Goal: Task Accomplishment & Management: Manage account settings

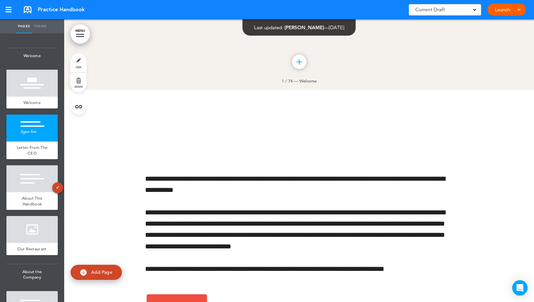
scroll to position [212, 0]
click at [91, 270] on span "Add Page" at bounding box center [101, 272] width 21 height 6
type input "********"
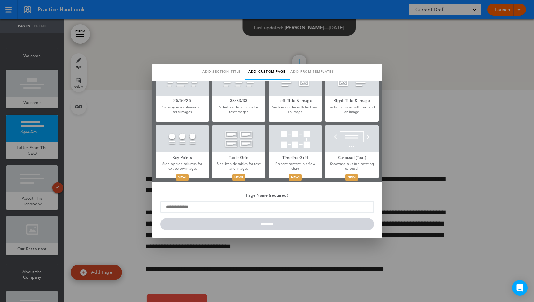
scroll to position [181, 0]
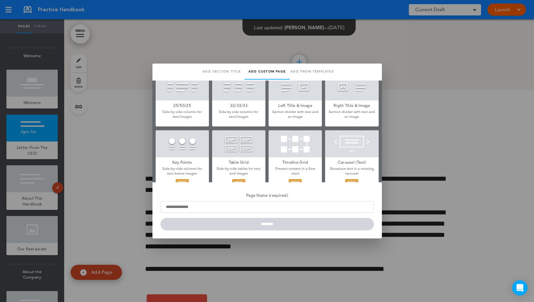
click at [249, 143] on div at bounding box center [238, 143] width 53 height 27
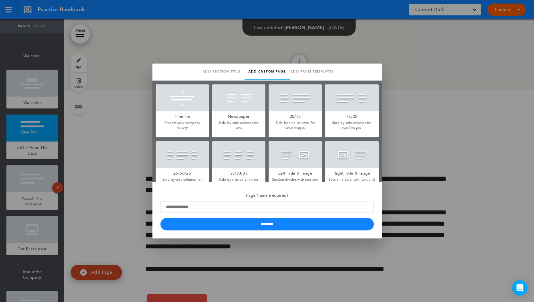
scroll to position [30, 0]
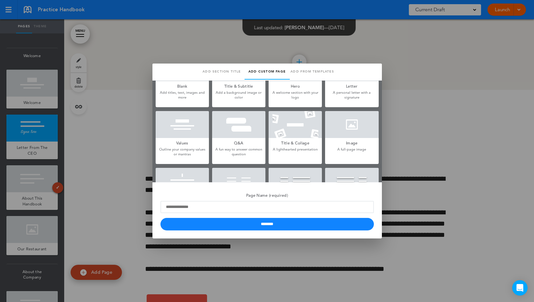
click at [384, 150] on div at bounding box center [267, 151] width 534 height 302
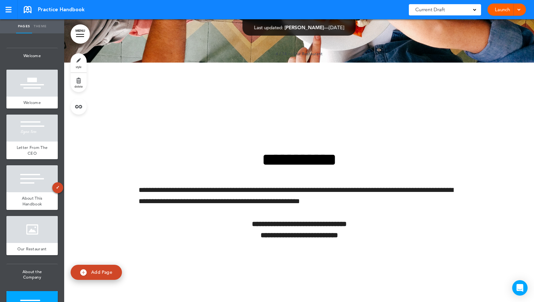
scroll to position [1120, 0]
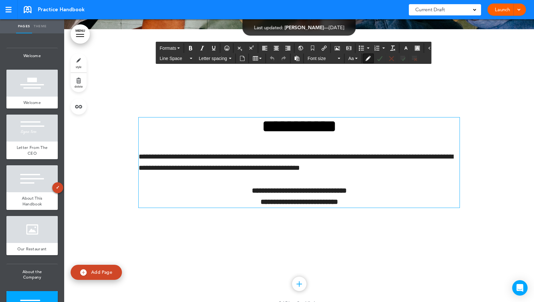
click at [288, 149] on div "**********" at bounding box center [299, 162] width 321 height 90
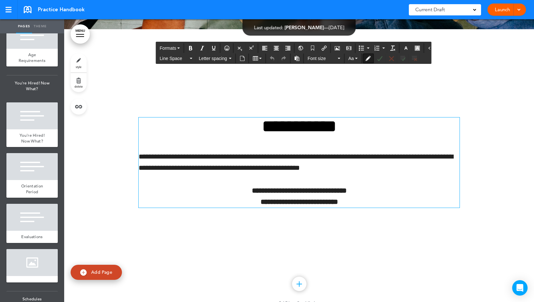
scroll to position [647, 0]
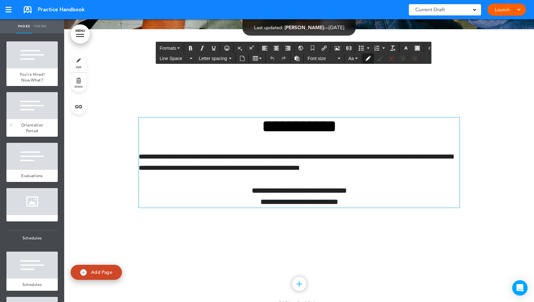
click at [29, 133] on span "Orientation Period" at bounding box center [32, 127] width 22 height 11
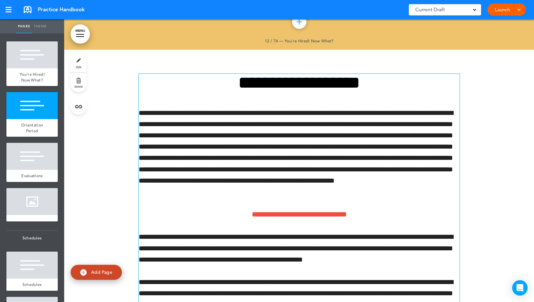
scroll to position [4158, 0]
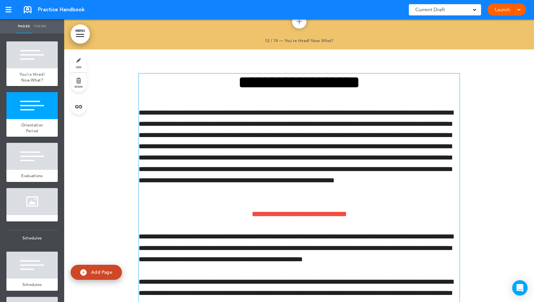
click at [341, 150] on p "**********" at bounding box center [299, 152] width 321 height 90
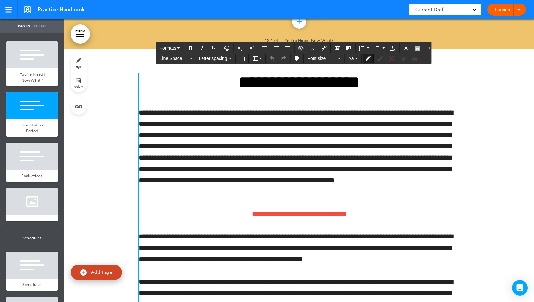
scroll to position [4155, 0]
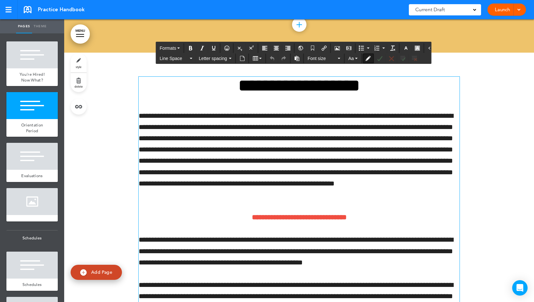
click at [362, 191] on p "**********" at bounding box center [299, 155] width 321 height 90
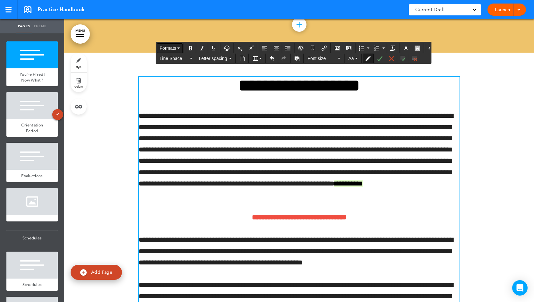
click at [173, 48] on span "Formats" at bounding box center [168, 48] width 16 height 5
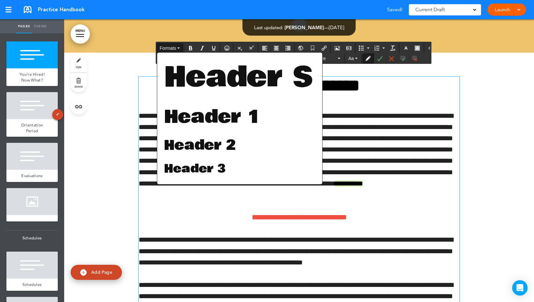
click at [173, 48] on span "Formats" at bounding box center [168, 48] width 16 height 5
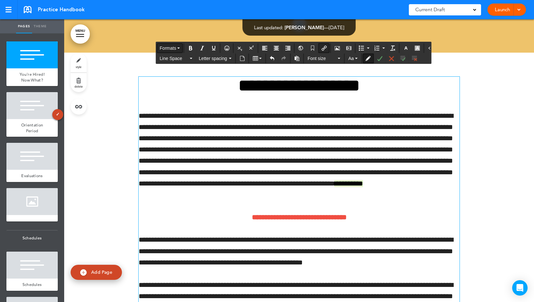
click at [321, 47] on icon "Insert/edit airmason link" at bounding box center [323, 48] width 5 height 5
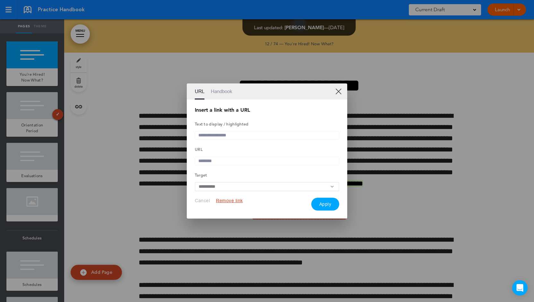
click at [219, 89] on link "Handbook" at bounding box center [221, 91] width 21 height 16
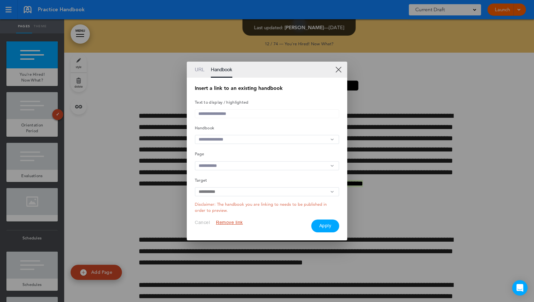
click at [243, 141] on input "text" at bounding box center [267, 139] width 144 height 9
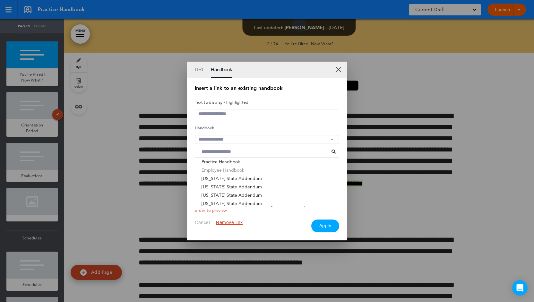
click at [226, 170] on li "Employee Handbook" at bounding box center [267, 170] width 144 height 8
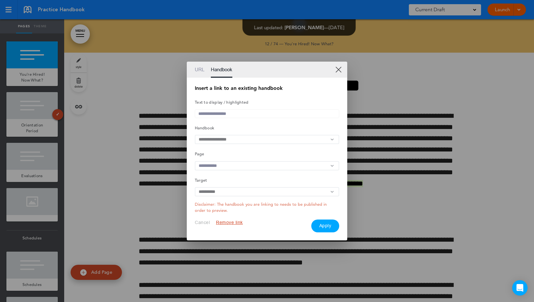
click at [236, 167] on input "text" at bounding box center [267, 165] width 144 height 9
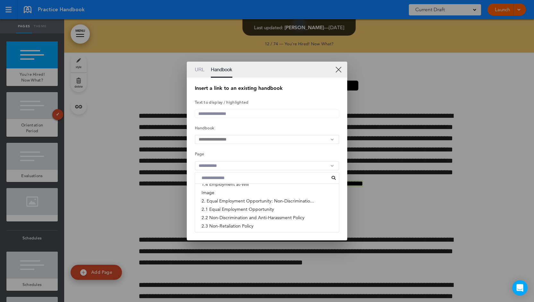
scroll to position [108, 0]
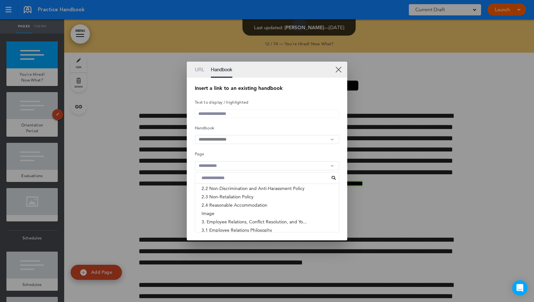
click at [251, 166] on input "text" at bounding box center [267, 165] width 144 height 9
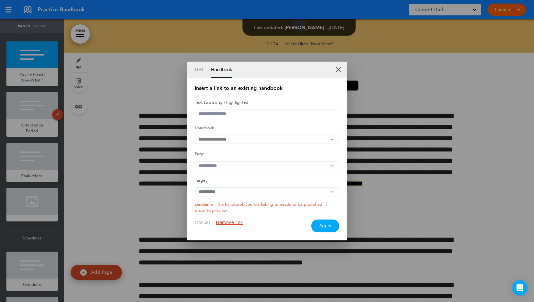
click at [339, 66] on link "XX" at bounding box center [338, 69] width 6 height 6
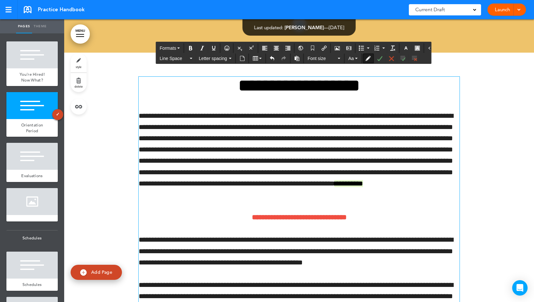
click at [337, 152] on p "**********" at bounding box center [299, 155] width 321 height 90
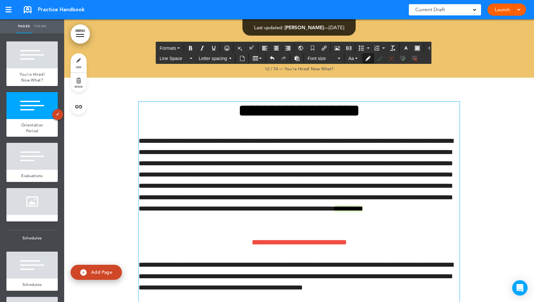
scroll to position [4130, 0]
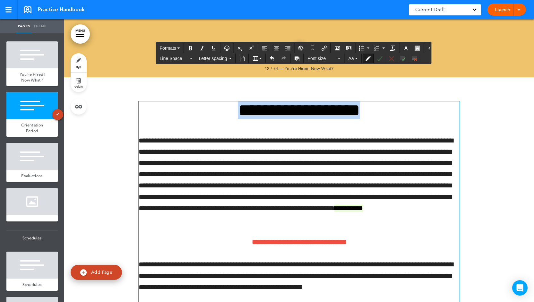
drag, startPoint x: 403, startPoint y: 111, endPoint x: 167, endPoint y: 91, distance: 236.5
click at [167, 91] on div "**********" at bounding box center [299, 238] width 321 height 323
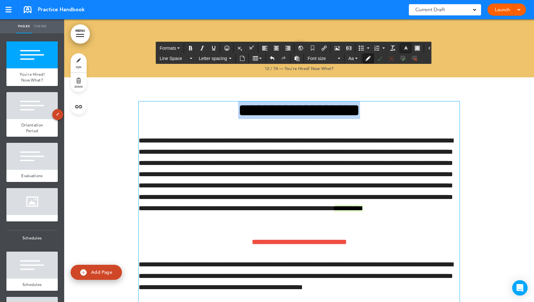
click at [403, 46] on icon "button" at bounding box center [405, 48] width 5 height 5
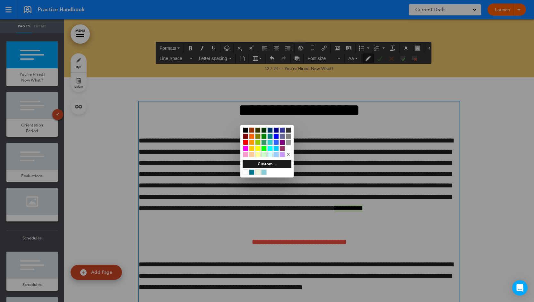
click at [262, 173] on div at bounding box center [263, 171] width 5 height 5
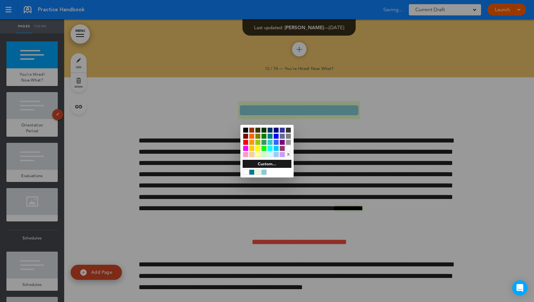
click at [334, 167] on div at bounding box center [267, 151] width 534 height 302
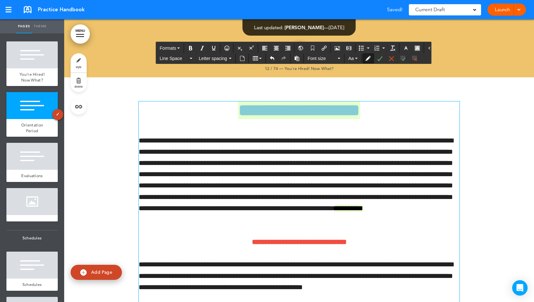
click at [324, 127] on div "**********" at bounding box center [299, 230] width 321 height 259
drag, startPoint x: 363, startPoint y: 58, endPoint x: 391, endPoint y: 106, distance: 55.9
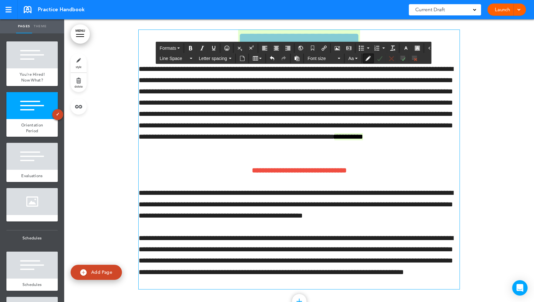
scroll to position [4203, 0]
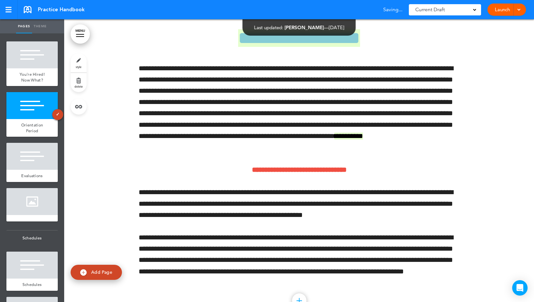
click at [80, 61] on link "style" at bounding box center [79, 62] width 16 height 19
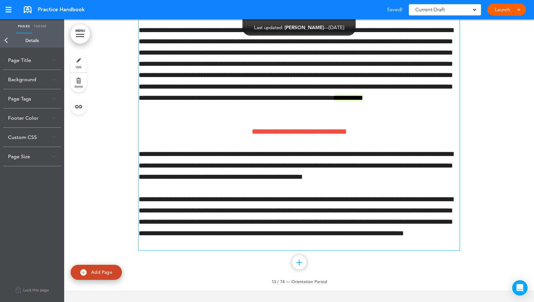
scroll to position [4189, 0]
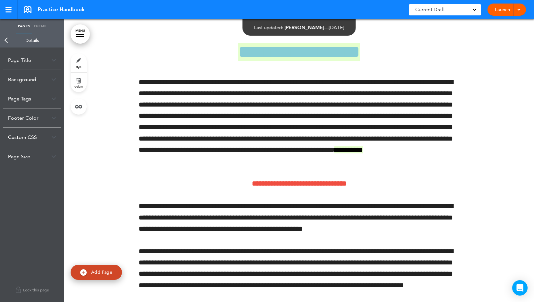
click at [47, 62] on div "Page Title" at bounding box center [32, 60] width 58 height 19
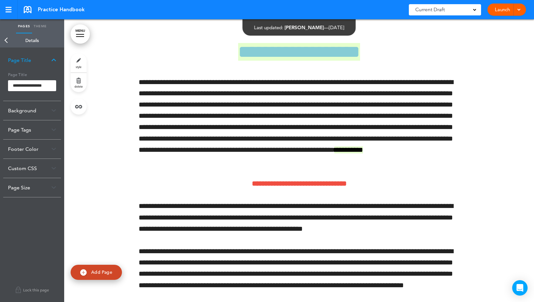
click at [82, 33] on link "MENU" at bounding box center [80, 33] width 19 height 19
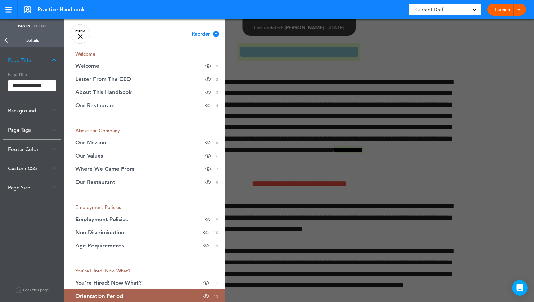
click at [81, 34] on link "MENU" at bounding box center [80, 33] width 19 height 19
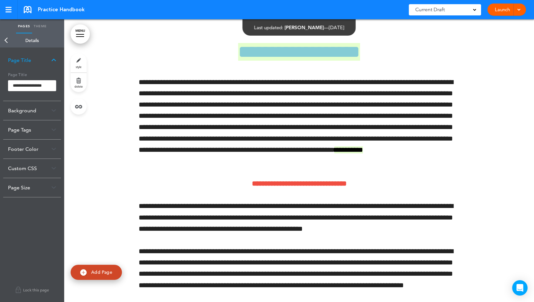
click at [52, 111] on img at bounding box center [53, 111] width 5 height 4
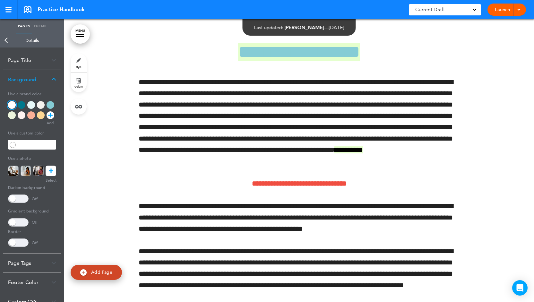
click at [51, 103] on div at bounding box center [50, 105] width 8 height 8
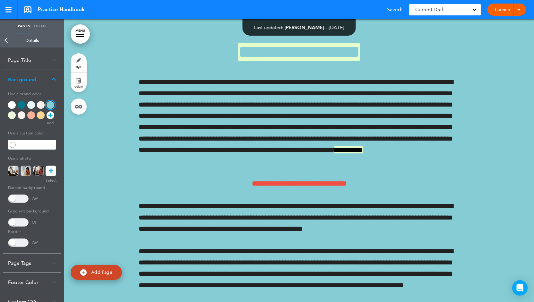
click at [41, 114] on div at bounding box center [41, 115] width 8 height 8
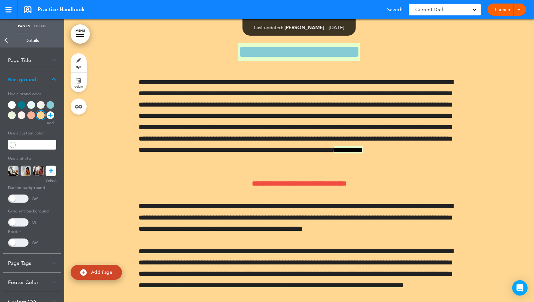
click at [32, 115] on div at bounding box center [31, 115] width 8 height 8
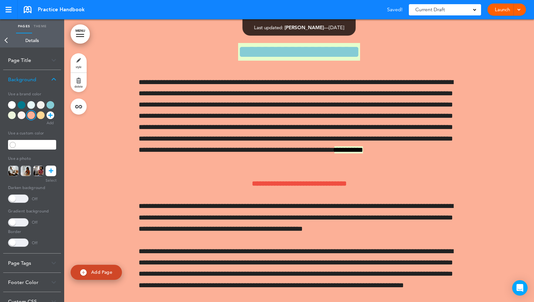
click at [30, 104] on div at bounding box center [31, 105] width 8 height 8
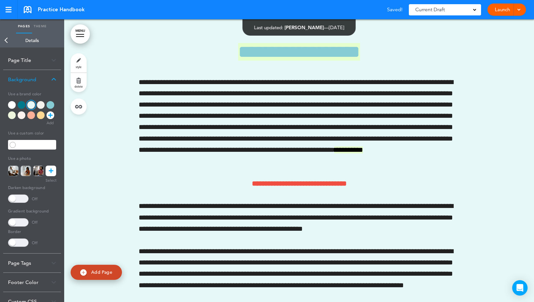
click at [23, 104] on div at bounding box center [22, 105] width 8 height 8
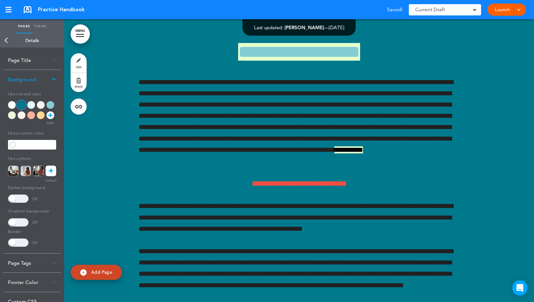
click at [20, 114] on div at bounding box center [22, 115] width 8 height 8
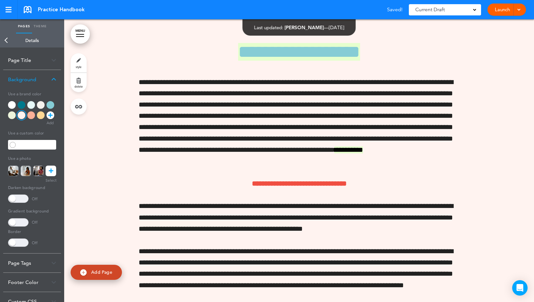
click at [11, 114] on div at bounding box center [12, 115] width 8 height 8
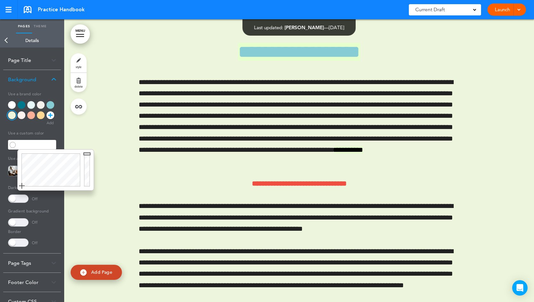
click at [41, 145] on input "text" at bounding box center [36, 144] width 39 height 9
click at [66, 167] on div at bounding box center [50, 169] width 64 height 41
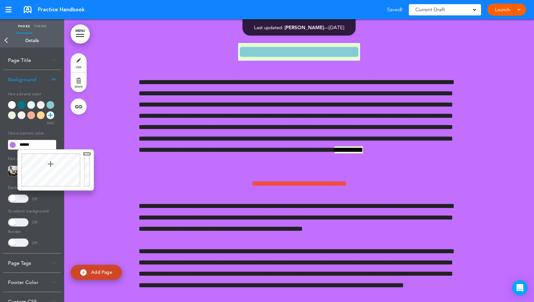
click at [51, 164] on div at bounding box center [50, 169] width 64 height 41
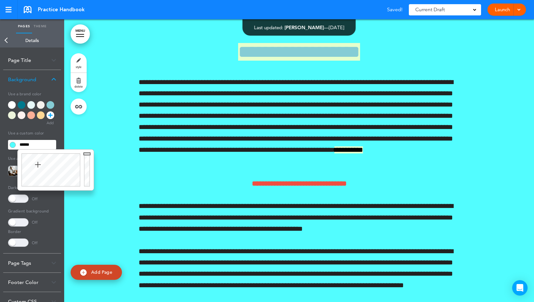
click at [38, 165] on div at bounding box center [50, 169] width 64 height 41
type input "******"
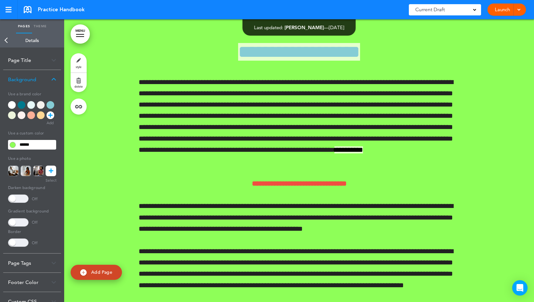
click at [52, 132] on h5 "Use a custom color" at bounding box center [32, 132] width 48 height 9
click at [40, 117] on div at bounding box center [41, 115] width 8 height 8
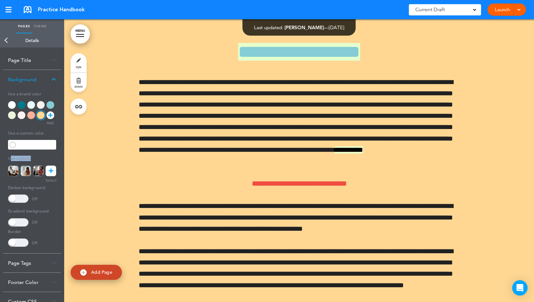
drag, startPoint x: 31, startPoint y: 157, endPoint x: 10, endPoint y: 159, distance: 21.5
click at [10, 159] on h5 "Use a photo" at bounding box center [32, 157] width 48 height 9
click at [53, 171] on icon at bounding box center [51, 170] width 4 height 11
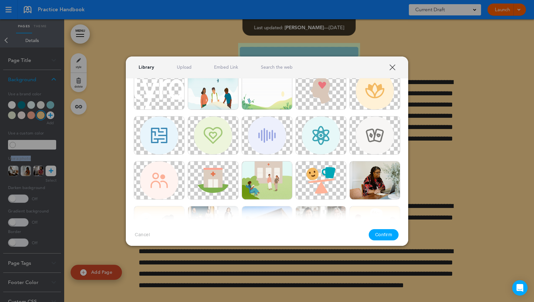
scroll to position [0, 0]
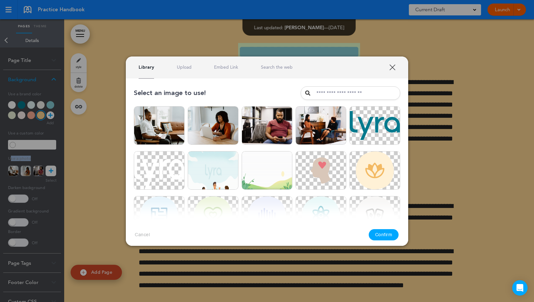
click at [190, 67] on link "Upload" at bounding box center [184, 67] width 15 height 6
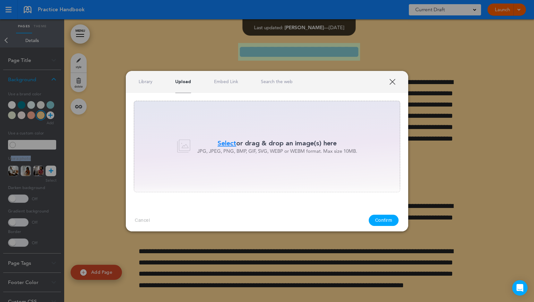
click at [143, 84] on link "Library" at bounding box center [146, 82] width 14 height 6
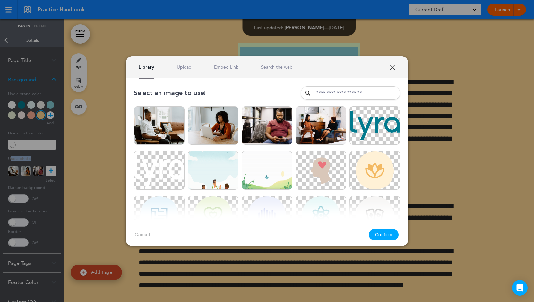
click at [225, 67] on link "Embed Link" at bounding box center [226, 67] width 24 height 6
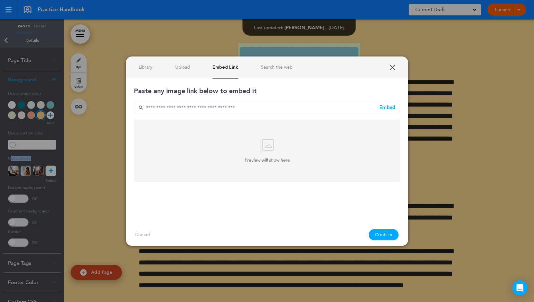
click at [276, 68] on link "Search the web" at bounding box center [277, 67] width 32 height 6
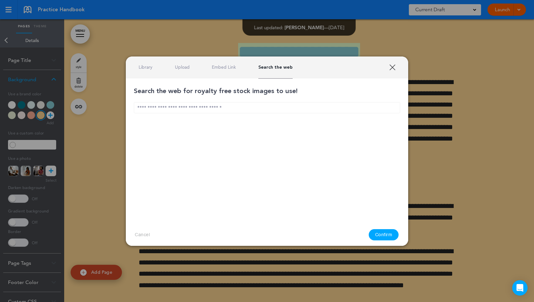
click at [246, 108] on input "text" at bounding box center [267, 107] width 266 height 11
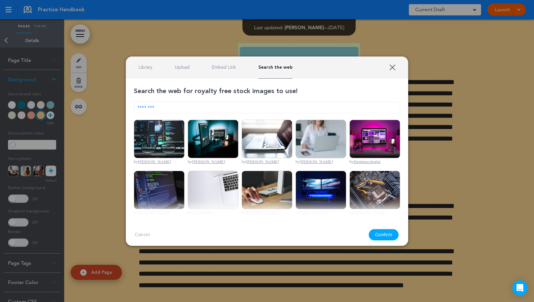
type input "********"
click at [391, 71] on div "Library Upload Embed Link Search the web" at bounding box center [267, 67] width 282 height 22
click at [391, 68] on link "XXX" at bounding box center [392, 67] width 6 height 6
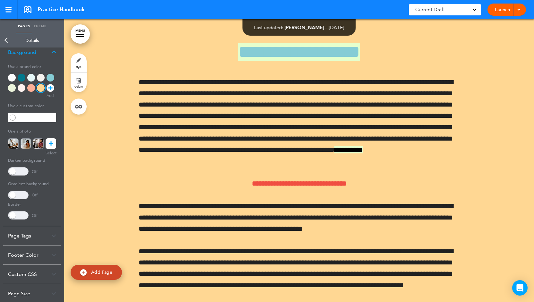
scroll to position [28, 0]
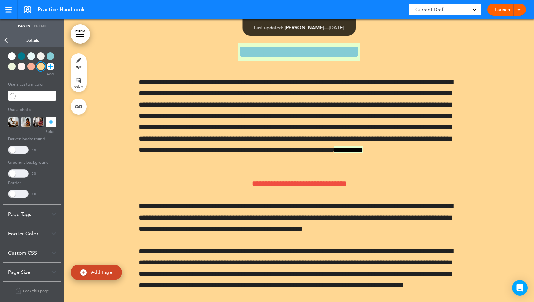
click at [49, 208] on div "Page Tags" at bounding box center [32, 214] width 58 height 19
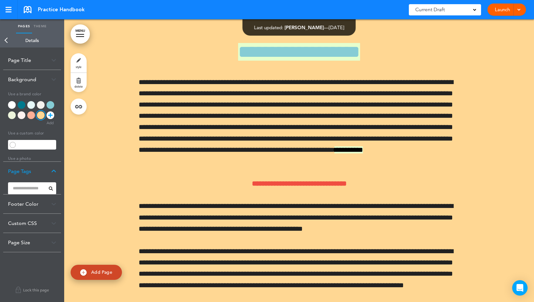
scroll to position [0, 0]
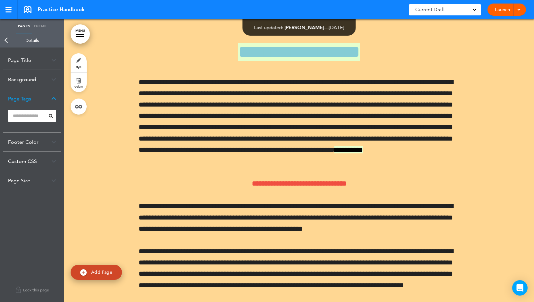
click at [80, 32] on link "MENU" at bounding box center [80, 33] width 19 height 19
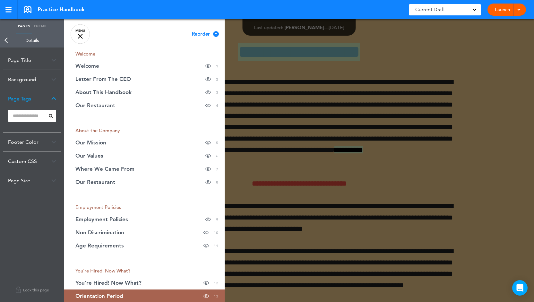
click at [81, 38] on div at bounding box center [80, 36] width 5 height 5
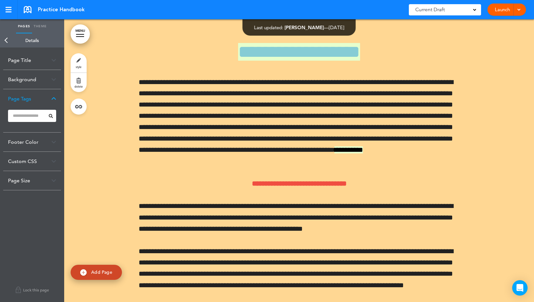
click at [41, 113] on input at bounding box center [32, 116] width 48 height 12
type input "***"
click button "Open custom CSS" at bounding box center [0, 0] width 0 height 0
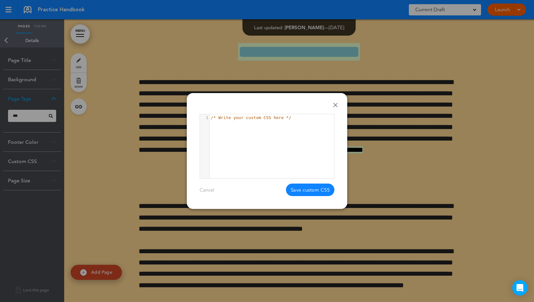
click at [336, 106] on link "Done" at bounding box center [335, 105] width 4 height 4
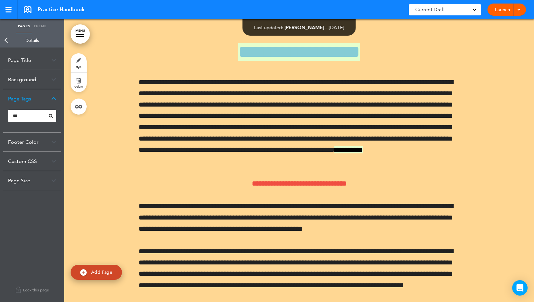
click at [34, 119] on input "***" at bounding box center [32, 116] width 48 height 12
click at [30, 124] on div "New:' PTO '" at bounding box center [32, 127] width 48 height 12
click at [30, 131] on img at bounding box center [32, 132] width 4 height 5
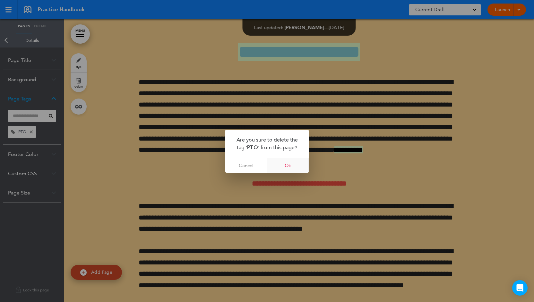
click at [288, 168] on link "Ok" at bounding box center [288, 165] width 42 height 14
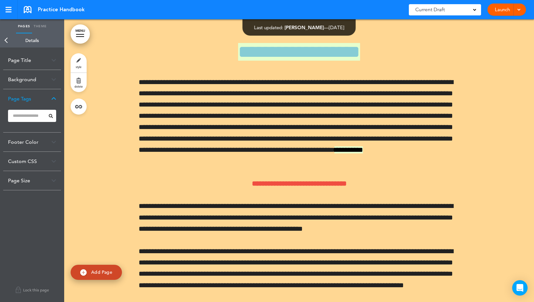
click at [53, 145] on div "Footer Color" at bounding box center [32, 141] width 58 height 19
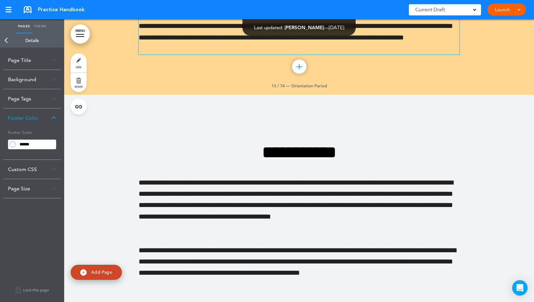
scroll to position [4401, 0]
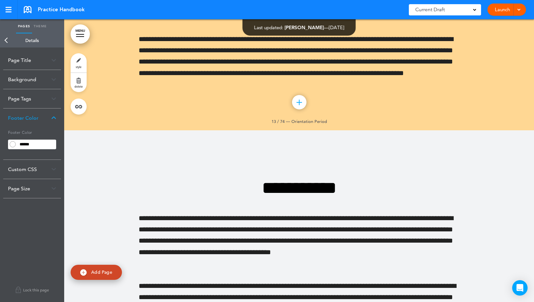
drag, startPoint x: 268, startPoint y: 119, endPoint x: 335, endPoint y: 114, distance: 67.2
click at [56, 117] on img at bounding box center [53, 118] width 5 height 4
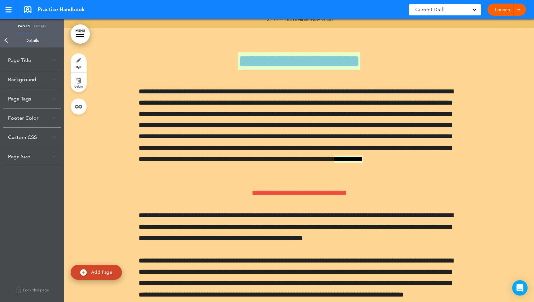
scroll to position [4117, 0]
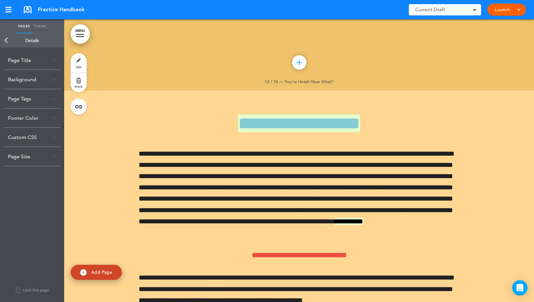
click at [6, 41] on link "Back" at bounding box center [6, 40] width 13 height 14
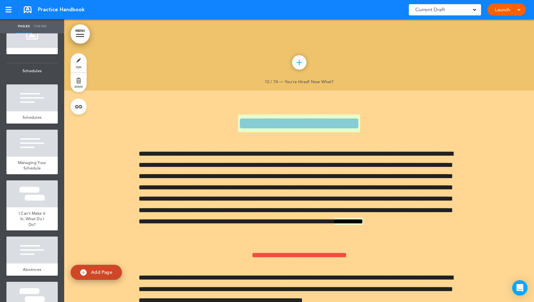
scroll to position [868, 0]
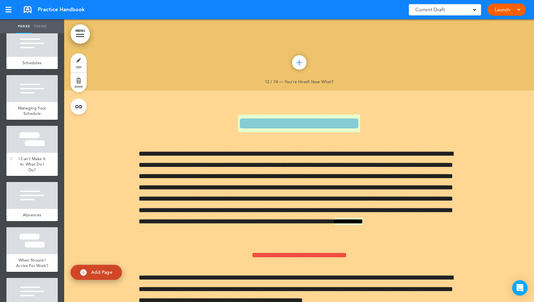
click at [36, 153] on div at bounding box center [31, 139] width 51 height 27
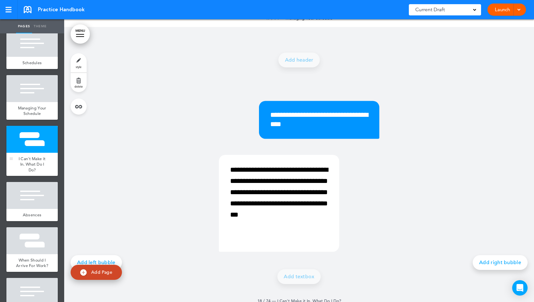
scroll to position [5783, 0]
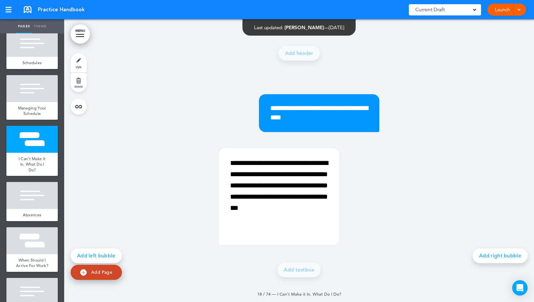
click at [78, 64] on link "style" at bounding box center [79, 62] width 16 height 19
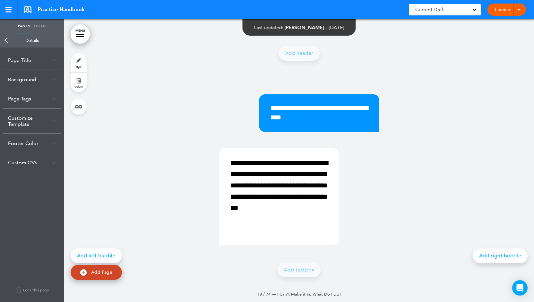
click at [53, 121] on img at bounding box center [53, 121] width 5 height 4
click at [105, 271] on span "Add Page" at bounding box center [101, 272] width 21 height 6
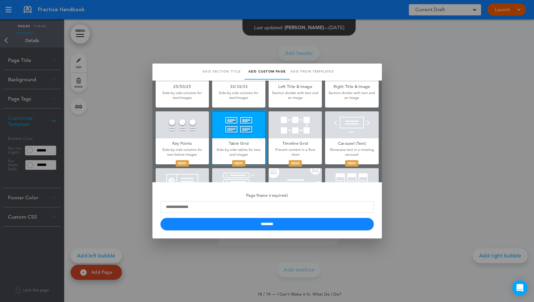
scroll to position [200, 0]
click at [417, 102] on div at bounding box center [267, 151] width 534 height 302
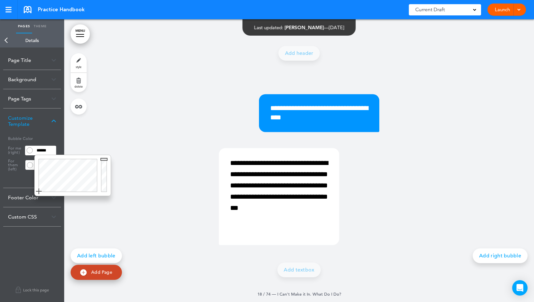
click at [39, 148] on input "******" at bounding box center [45, 150] width 22 height 9
click at [73, 165] on div at bounding box center [67, 175] width 64 height 41
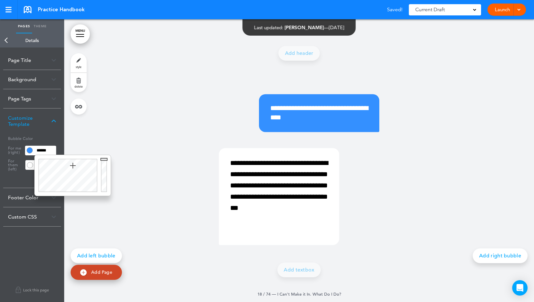
type input "******"
click at [62, 175] on div at bounding box center [67, 175] width 64 height 41
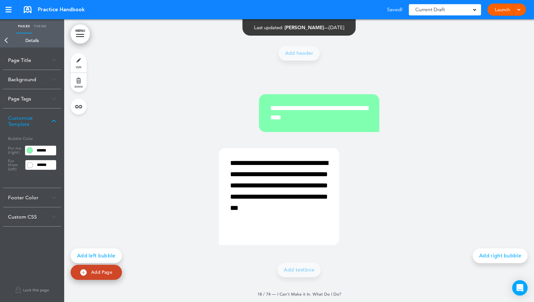
click at [46, 116] on div "Customize Template" at bounding box center [32, 120] width 58 height 25
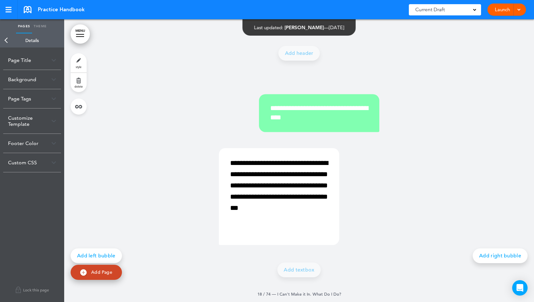
click at [6, 40] on link "Back" at bounding box center [6, 40] width 13 height 14
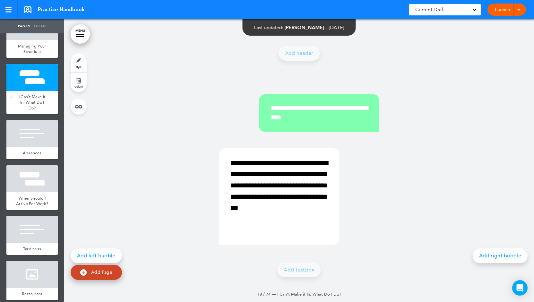
scroll to position [931, 0]
click at [28, 192] on div at bounding box center [31, 178] width 51 height 27
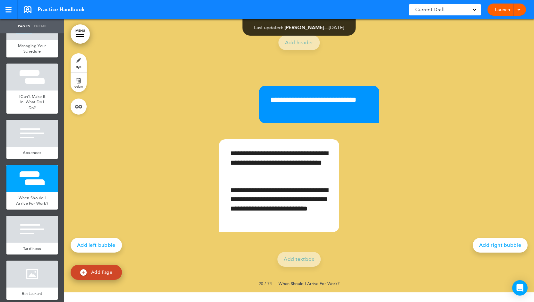
scroll to position [6432, 0]
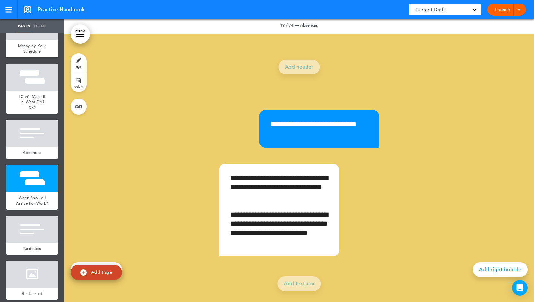
click at [39, 21] on link "Theme" at bounding box center [40, 26] width 16 height 14
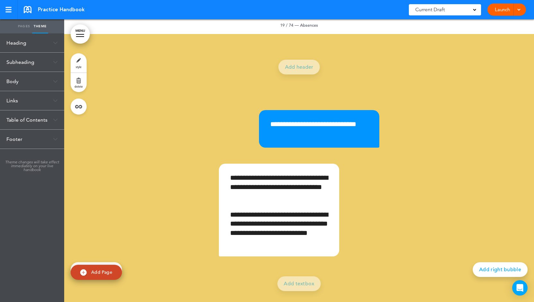
click at [25, 27] on link "Pages" at bounding box center [24, 26] width 16 height 14
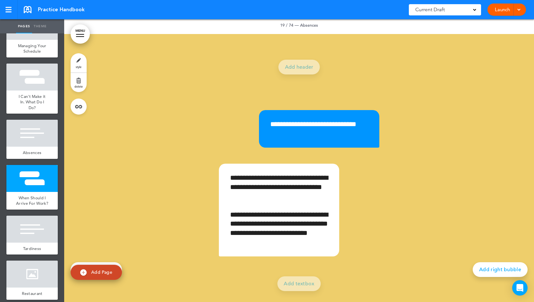
click at [46, 25] on link "Theme" at bounding box center [40, 26] width 16 height 14
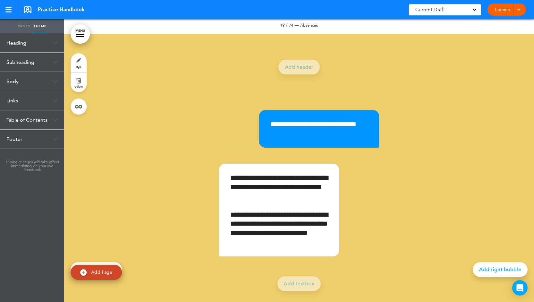
click at [49, 45] on div "Heading" at bounding box center [32, 42] width 64 height 19
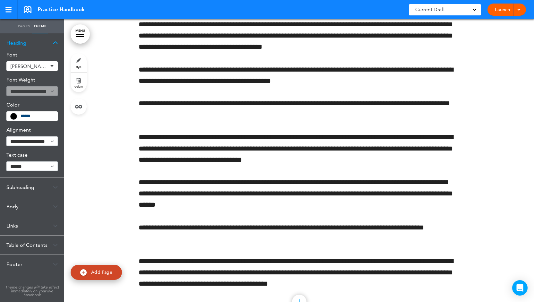
scroll to position [6017, 0]
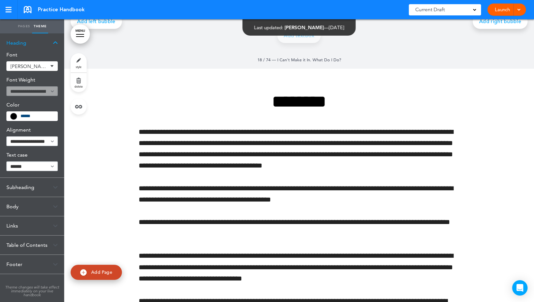
click at [42, 67] on span "[PERSON_NAME] One" at bounding box center [30, 66] width 38 height 5
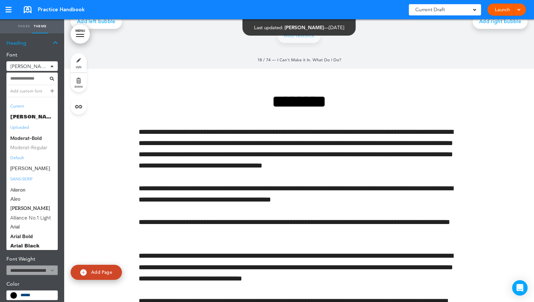
click at [34, 150] on span "Moderat-Regular" at bounding box center [31, 147] width 51 height 9
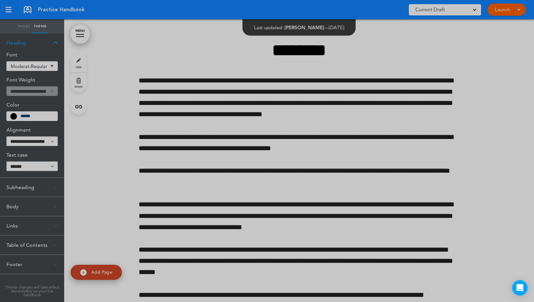
scroll to position [5966, 0]
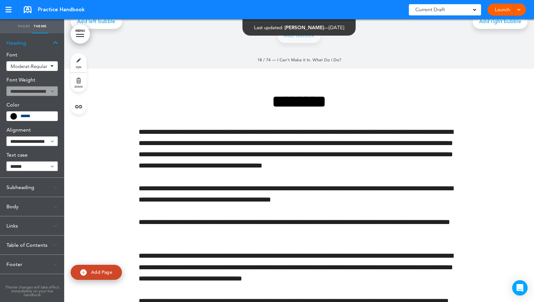
drag, startPoint x: 44, startPoint y: 120, endPoint x: 43, endPoint y: 115, distance: 5.4
click at [43, 115] on div "******" at bounding box center [31, 116] width 51 height 10
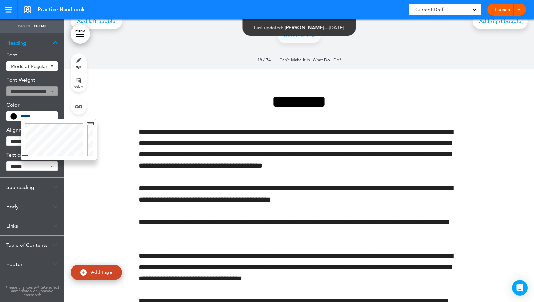
click at [43, 115] on input "******" at bounding box center [37, 116] width 33 height 4
click at [47, 127] on div at bounding box center [53, 139] width 64 height 41
click at [57, 139] on div at bounding box center [53, 139] width 64 height 41
type input "******"
drag, startPoint x: 90, startPoint y: 126, endPoint x: 91, endPoint y: 181, distance: 55.2
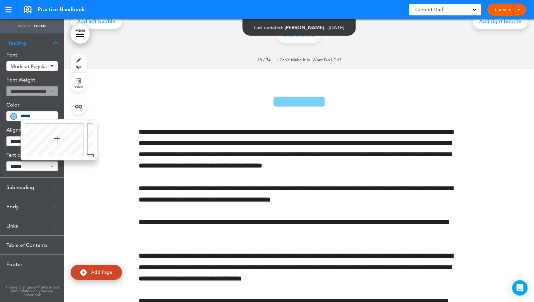
click at [91, 181] on body "Make this page common so it is available in other handbooks. This handbook [GEO…" at bounding box center [267, 151] width 534 height 302
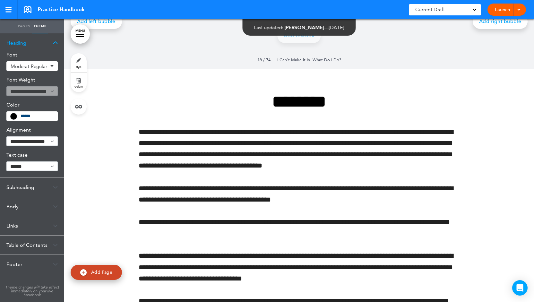
click at [56, 45] on div "Heading" at bounding box center [32, 42] width 64 height 19
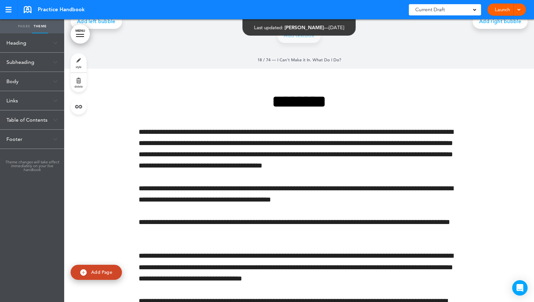
click at [51, 68] on div "Subheading" at bounding box center [32, 62] width 64 height 19
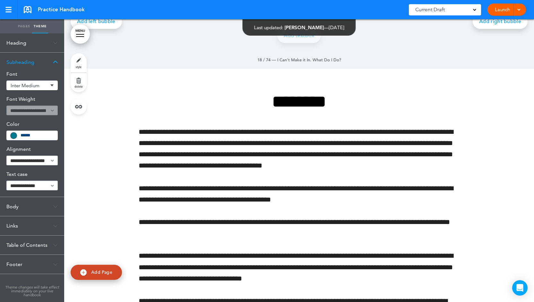
click at [55, 64] on div "Subheading" at bounding box center [32, 62] width 64 height 19
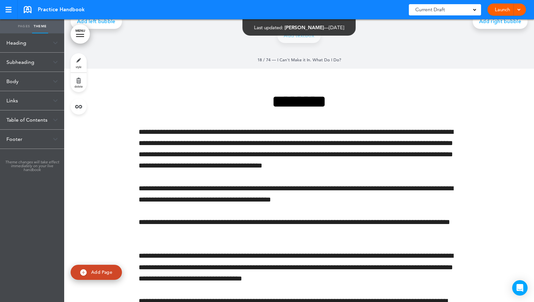
click at [52, 102] on div "Links" at bounding box center [32, 100] width 64 height 19
click at [52, 169] on div "Table of Contents" at bounding box center [32, 166] width 64 height 19
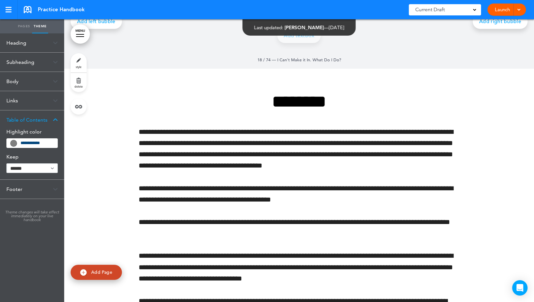
click at [80, 40] on link "MENU" at bounding box center [80, 33] width 19 height 19
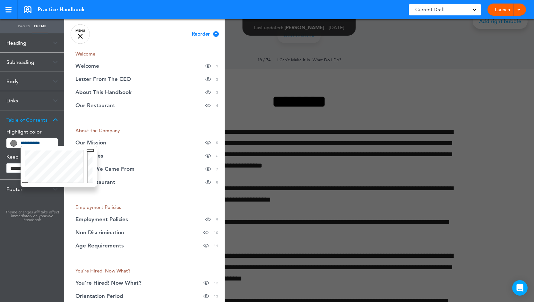
click at [36, 141] on input "**********" at bounding box center [37, 143] width 33 height 4
click at [46, 153] on div at bounding box center [53, 166] width 64 height 41
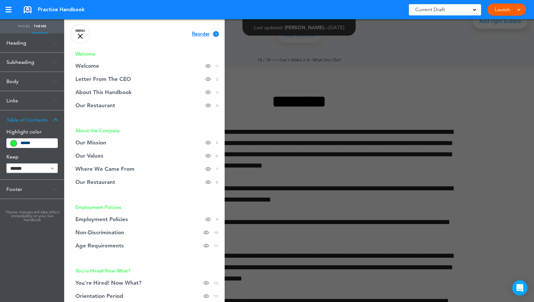
click at [16, 186] on div "Footer" at bounding box center [32, 189] width 64 height 19
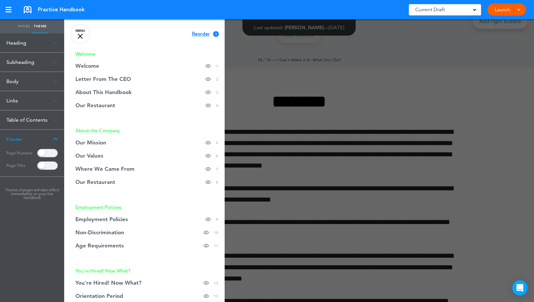
click at [52, 121] on div "Table of Contents" at bounding box center [32, 119] width 64 height 19
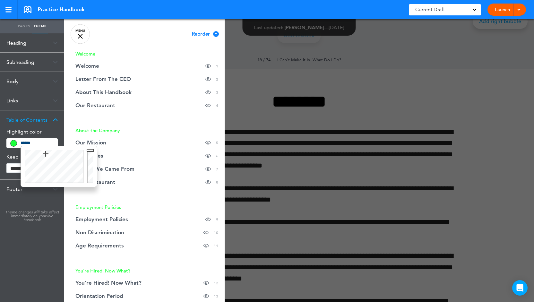
click at [35, 141] on input "*******" at bounding box center [37, 143] width 33 height 6
type input "******"
click at [34, 154] on div at bounding box center [53, 166] width 64 height 41
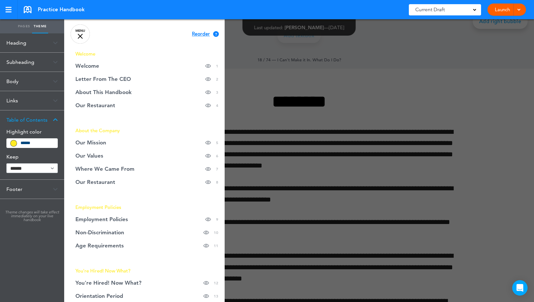
click at [52, 119] on div "Table of Contents" at bounding box center [32, 119] width 64 height 19
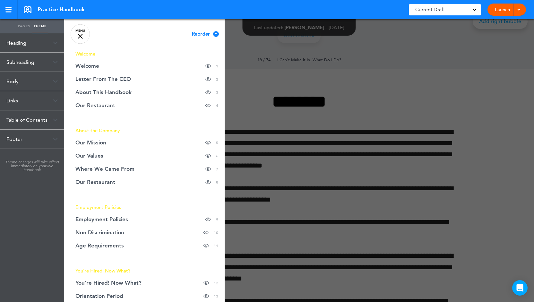
click at [54, 99] on img at bounding box center [55, 101] width 5 height 4
click at [53, 100] on img at bounding box center [55, 101] width 5 height 4
click at [84, 34] on link "MENU" at bounding box center [80, 33] width 19 height 19
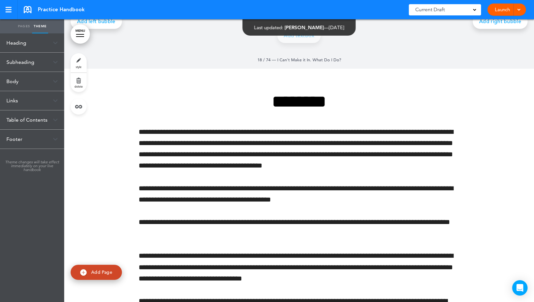
click at [27, 27] on link "Pages" at bounding box center [24, 26] width 16 height 14
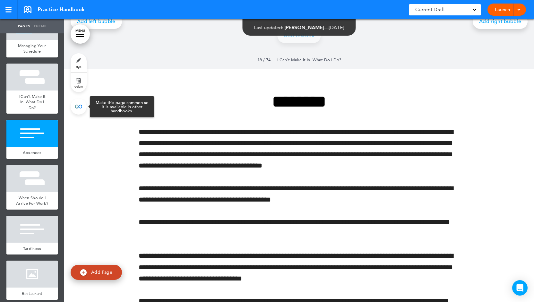
click at [81, 109] on link at bounding box center [79, 106] width 16 height 16
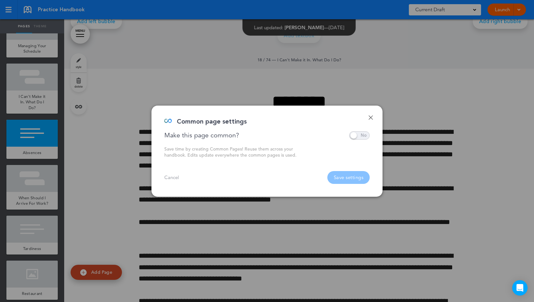
click at [364, 136] on span at bounding box center [359, 135] width 21 height 8
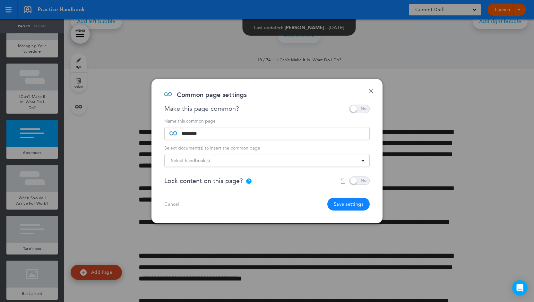
click at [369, 93] on div "Done Common page settings Make this page common? Save time by creating Common P…" at bounding box center [266, 151] width 231 height 144
click at [370, 91] on link "Done" at bounding box center [370, 91] width 4 height 4
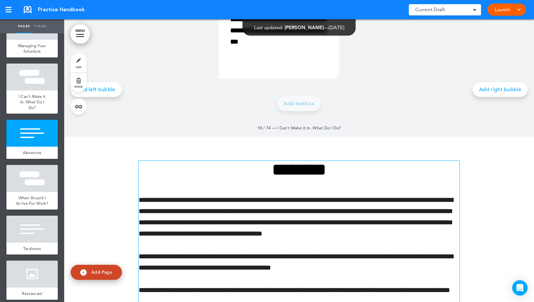
scroll to position [5897, 0]
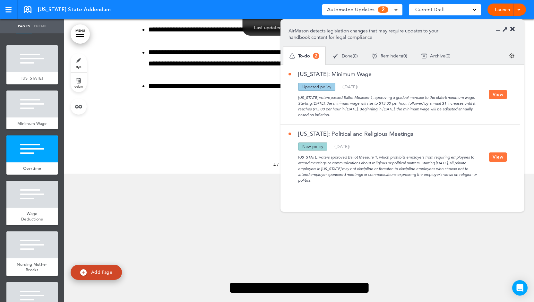
scroll to position [1097, 0]
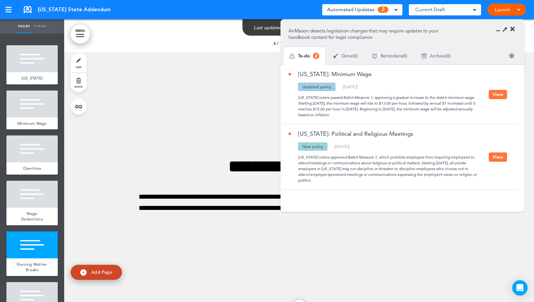
drag, startPoint x: 332, startPoint y: 87, endPoint x: 299, endPoint y: 85, distance: 32.8
click at [299, 85] on div "Updated policy" at bounding box center [316, 87] width 37 height 8
drag, startPoint x: 321, startPoint y: 147, endPoint x: 296, endPoint y: 148, distance: 24.7
click at [296, 148] on div "Updated policy New policy Deleted policy ( 06/05/2025 )" at bounding box center [388, 146] width 200 height 8
drag, startPoint x: 332, startPoint y: 113, endPoint x: 296, endPoint y: 98, distance: 38.8
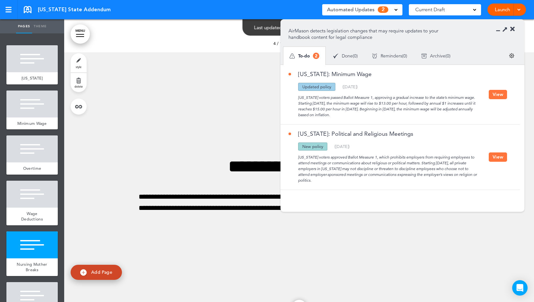
click at [296, 98] on div "Alaska voters passed Ballot Measure 1, approving a gradual increase to the stat…" at bounding box center [388, 104] width 200 height 27
click at [322, 72] on link "Alaska: Minimum Wage" at bounding box center [329, 74] width 83 height 6
click at [383, 102] on div "Alaska voters passed Ballot Measure 1, approving a gradual increase to the stat…" at bounding box center [388, 104] width 200 height 27
click at [496, 95] on button "View" at bounding box center [497, 94] width 18 height 9
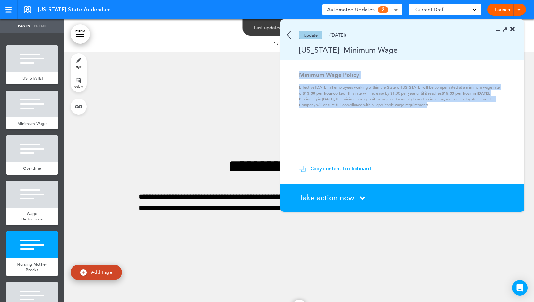
drag, startPoint x: 433, startPoint y: 106, endPoint x: 299, endPoint y: 76, distance: 136.8
click at [299, 76] on div "Minimum Wage Policy Effective July 1, 2025, all employees working within the St…" at bounding box center [403, 89] width 208 height 37
click at [29, 120] on div "Minimum Wage" at bounding box center [31, 123] width 51 height 12
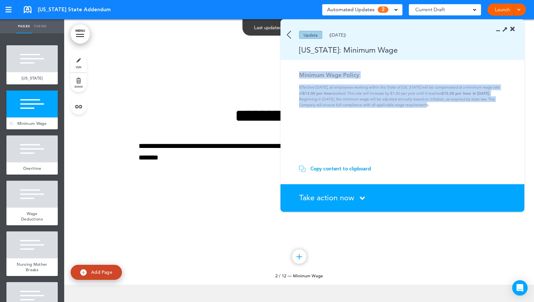
scroll to position [283, 0]
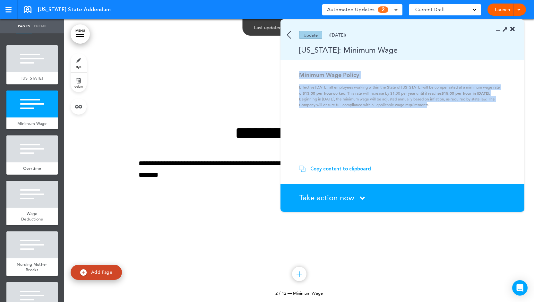
click at [331, 92] on strong "$13.00 per hour" at bounding box center [317, 92] width 30 height 5
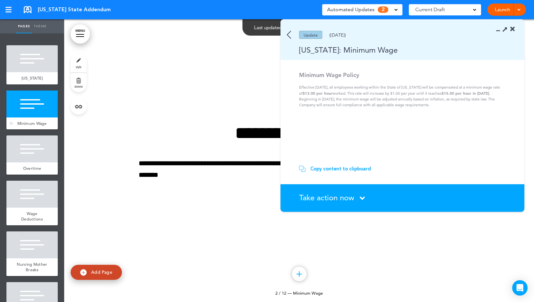
click at [30, 119] on div "Minimum Wage" at bounding box center [31, 123] width 51 height 12
click at [512, 30] on icon at bounding box center [512, 29] width 4 height 6
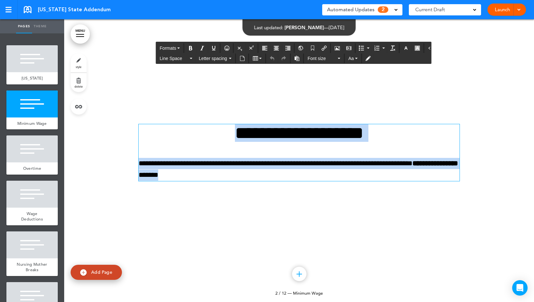
drag, startPoint x: 230, startPoint y: 178, endPoint x: 196, endPoint y: 133, distance: 56.3
click at [196, 133] on div "**********" at bounding box center [299, 152] width 321 height 56
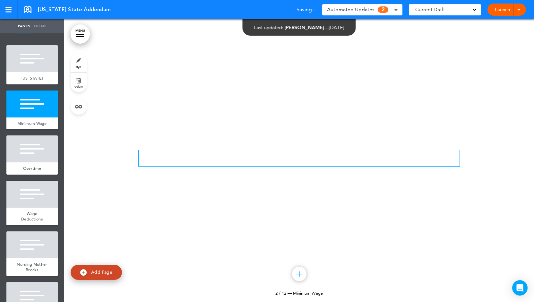
click at [380, 12] on span "2" at bounding box center [382, 9] width 11 height 6
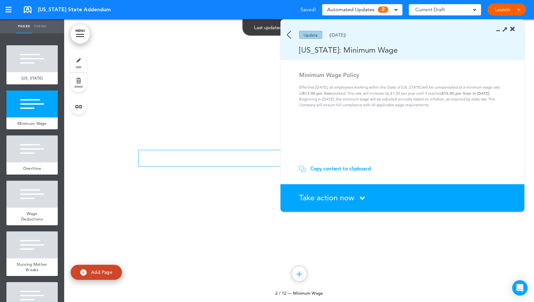
click at [350, 166] on div "Copy content to clipboard" at bounding box center [340, 168] width 61 height 6
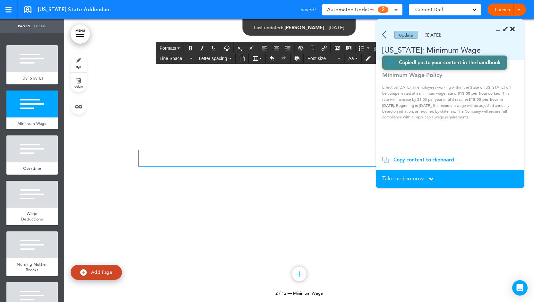
click at [239, 160] on p at bounding box center [299, 155] width 321 height 11
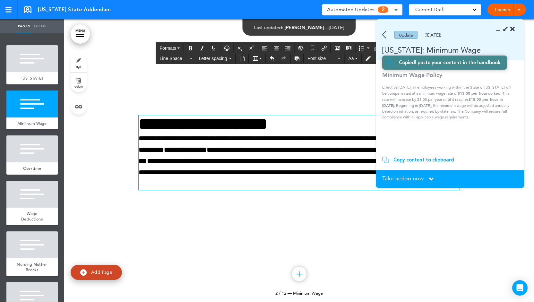
click at [327, 127] on h3 "**********" at bounding box center [299, 124] width 321 height 18
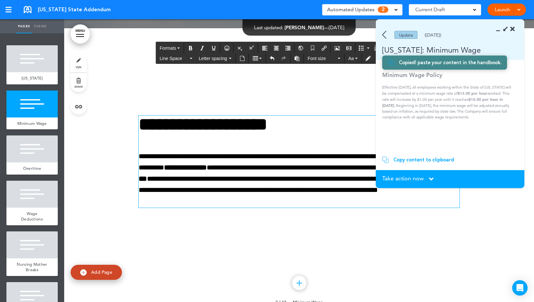
click at [293, 152] on p "**********" at bounding box center [299, 179] width 321 height 57
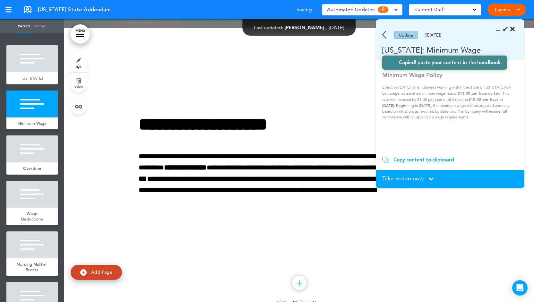
click at [399, 179] on span "Take action now" at bounding box center [402, 178] width 41 height 6
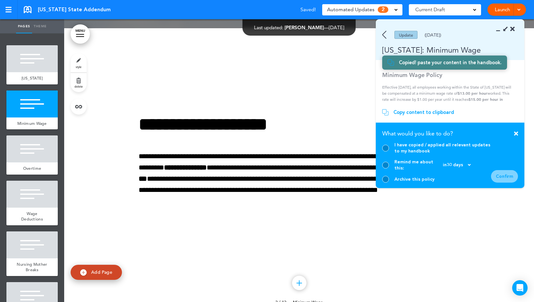
click at [382, 151] on div "I have copied / applied all relevant updates to my handbook" at bounding box center [436, 148] width 109 height 12
click at [387, 151] on div at bounding box center [385, 148] width 7 height 7
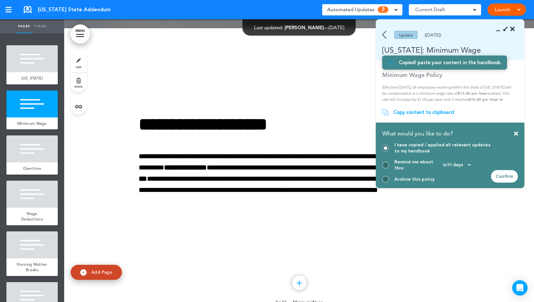
click at [386, 167] on div at bounding box center [385, 165] width 7 height 7
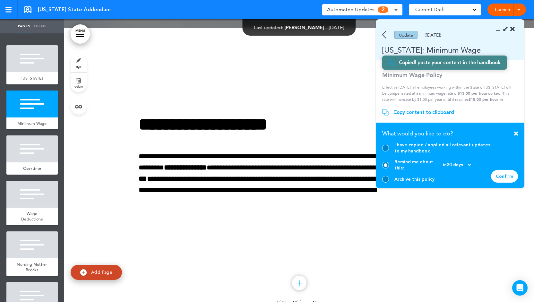
click at [385, 178] on div at bounding box center [385, 179] width 7 height 7
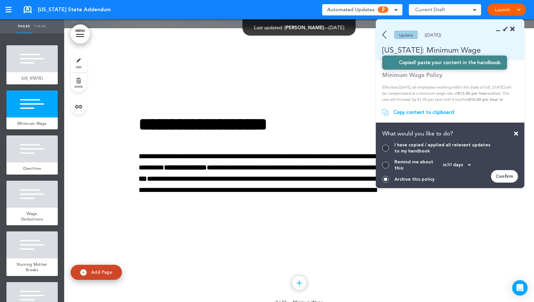
click at [385, 151] on div at bounding box center [385, 148] width 7 height 7
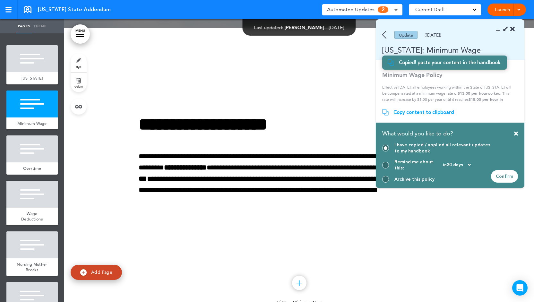
click at [506, 176] on div "Confirm" at bounding box center [504, 176] width 27 height 13
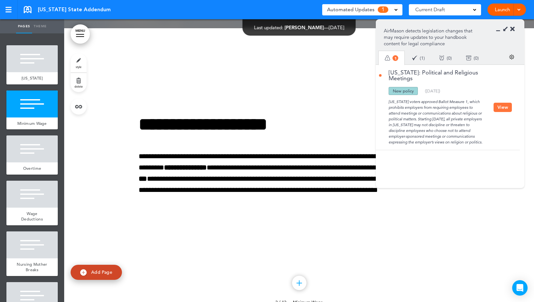
click at [418, 54] on div "Done ( 1 )" at bounding box center [418, 57] width 27 height 17
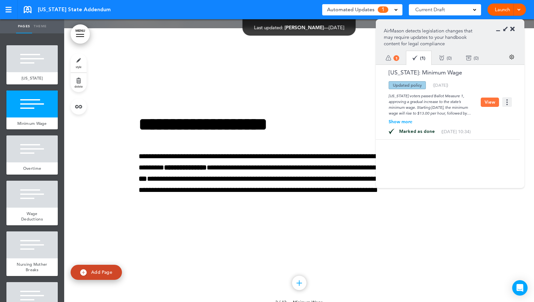
click at [507, 104] on img at bounding box center [507, 102] width 10 height 10
click at [471, 58] on img at bounding box center [468, 57] width 5 height 5
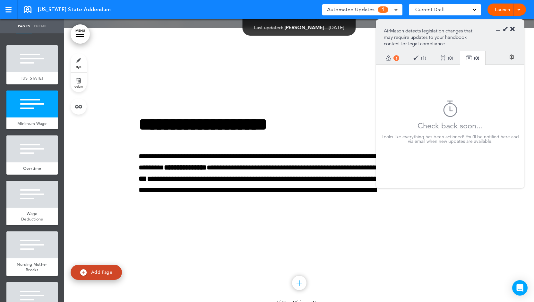
click at [392, 54] on div "To-do 1" at bounding box center [392, 57] width 28 height 17
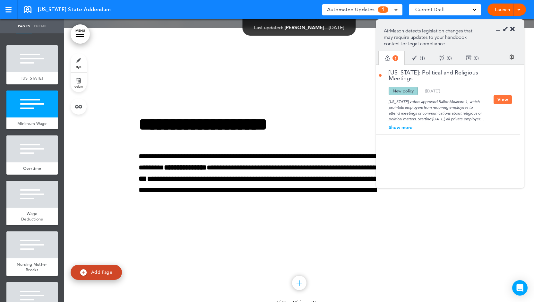
click at [512, 31] on icon at bounding box center [512, 29] width 4 height 6
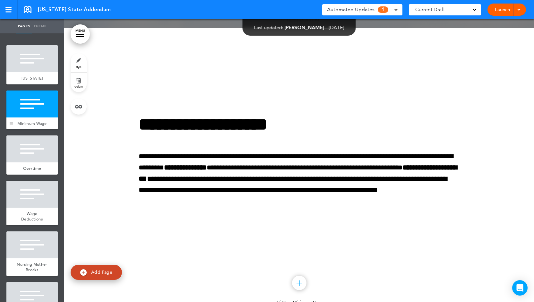
click at [37, 110] on div at bounding box center [31, 103] width 51 height 27
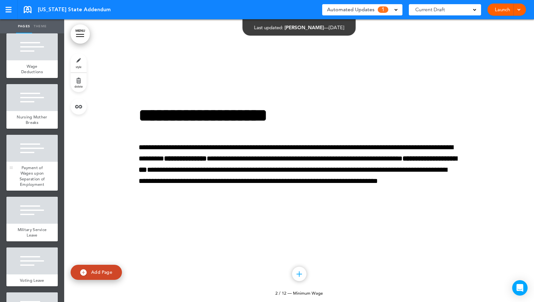
scroll to position [171, 0]
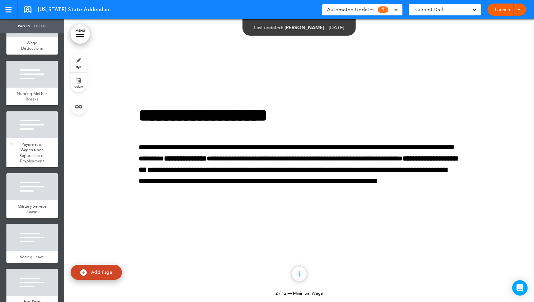
click at [35, 156] on span "Payment of Wages upon Separation of Employment" at bounding box center [32, 152] width 25 height 22
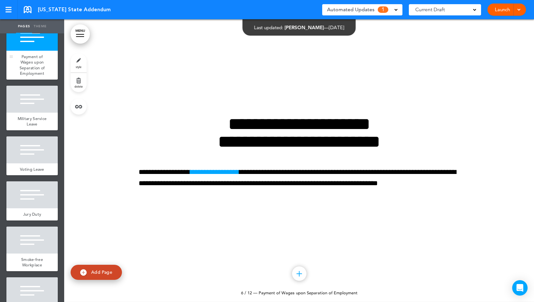
scroll to position [262, 0]
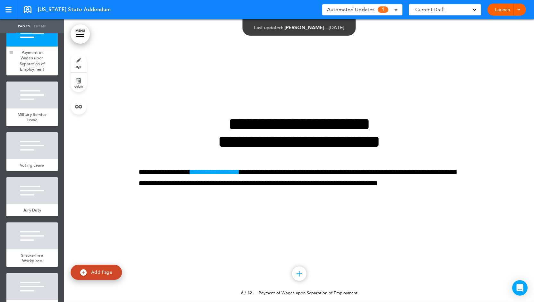
click at [35, 156] on div at bounding box center [31, 145] width 51 height 27
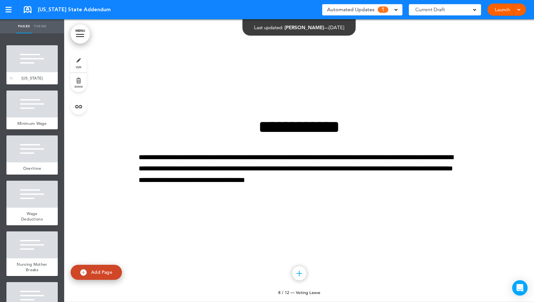
click at [31, 64] on div at bounding box center [31, 58] width 51 height 27
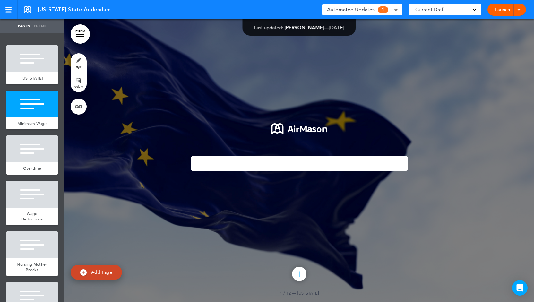
click at [347, 8] on span "Automated Updates" at bounding box center [350, 9] width 47 height 9
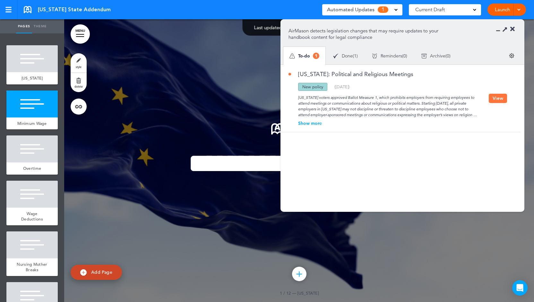
drag, startPoint x: 301, startPoint y: 87, endPoint x: 326, endPoint y: 88, distance: 24.7
click at [326, 88] on div "New policy" at bounding box center [312, 87] width 29 height 8
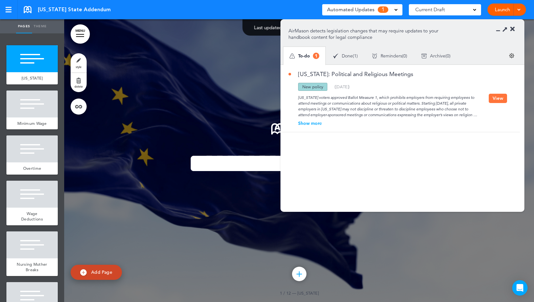
click at [99, 275] on link "Add Page" at bounding box center [96, 272] width 51 height 15
type input "********"
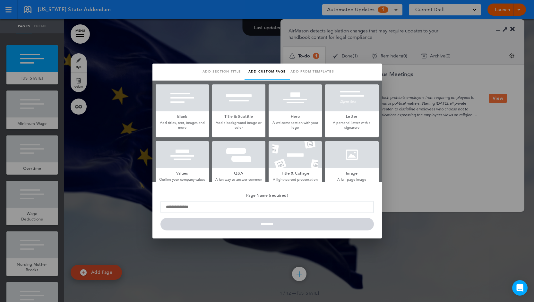
click at [180, 121] on p "Add titles, text, images and more" at bounding box center [182, 125] width 53 height 10
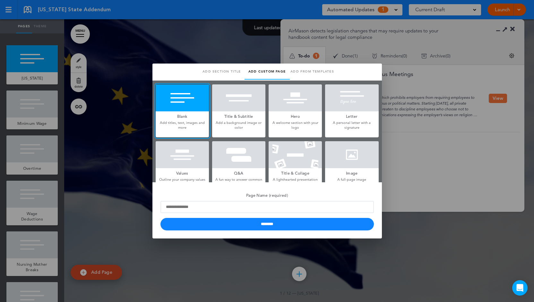
click at [419, 98] on div at bounding box center [267, 151] width 534 height 302
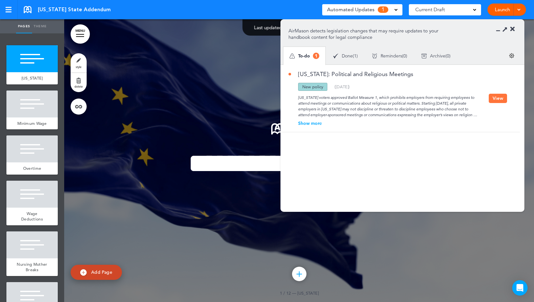
click at [496, 97] on button "View" at bounding box center [497, 98] width 18 height 9
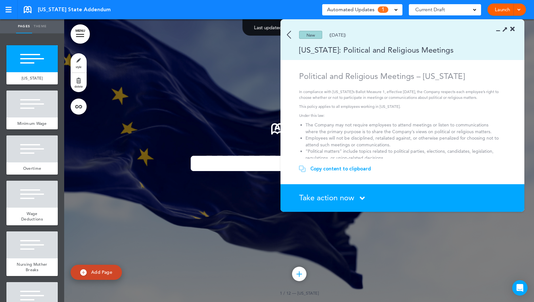
scroll to position [55, 0]
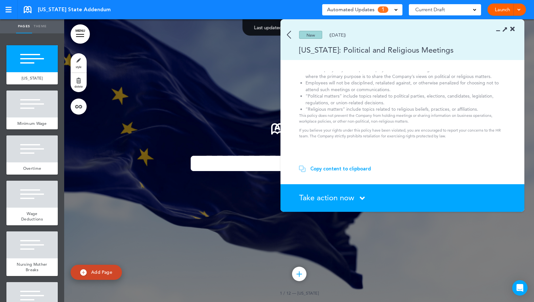
click at [512, 29] on icon at bounding box center [512, 29] width 4 height 6
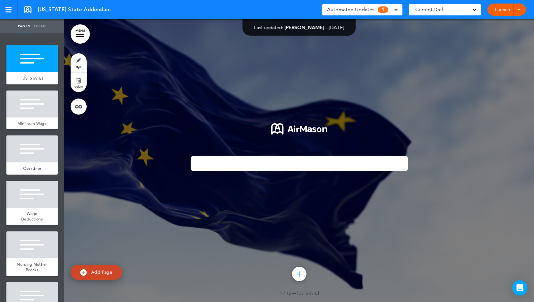
click at [153, 242] on div at bounding box center [298, 160] width 469 height 283
